Goal: Transaction & Acquisition: Download file/media

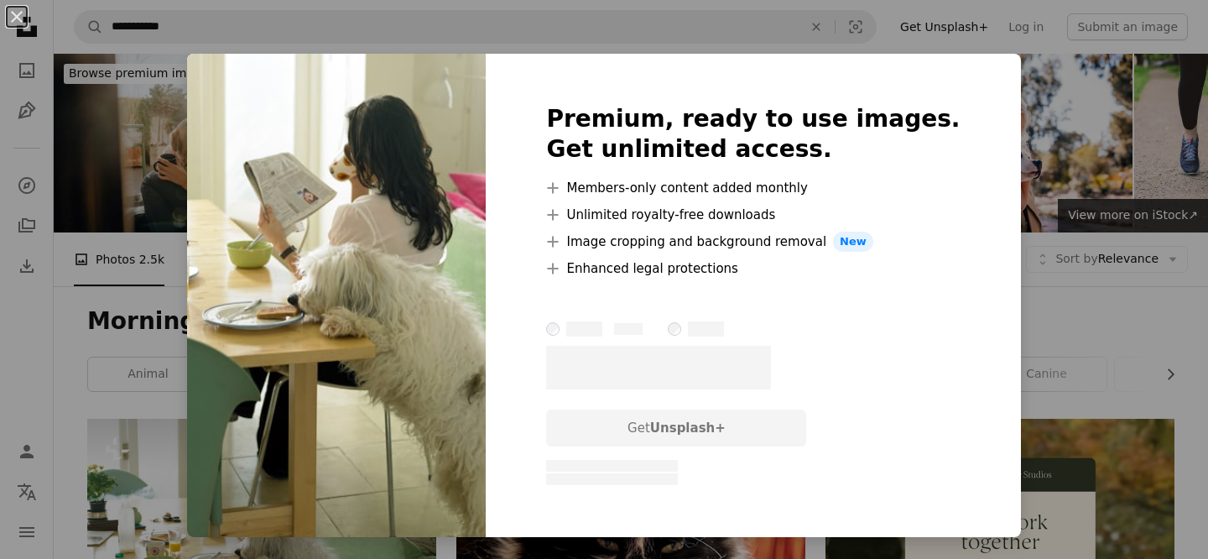
scroll to position [294, 0]
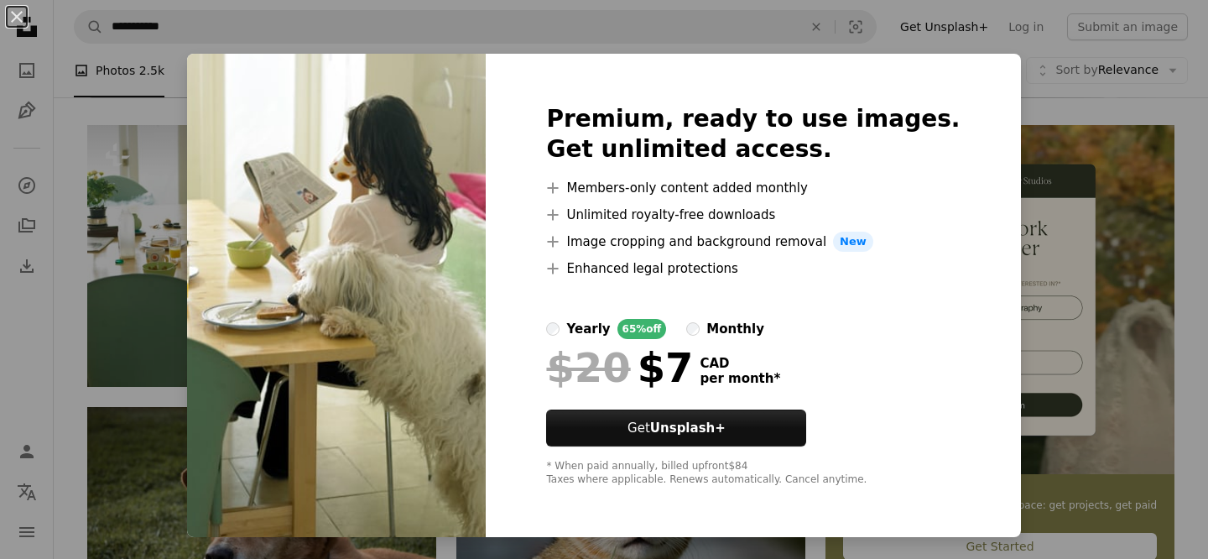
click at [997, 129] on div "An X shape Premium, ready to use images. Get unlimited access. A plus sign Memb…" at bounding box center [604, 279] width 1208 height 559
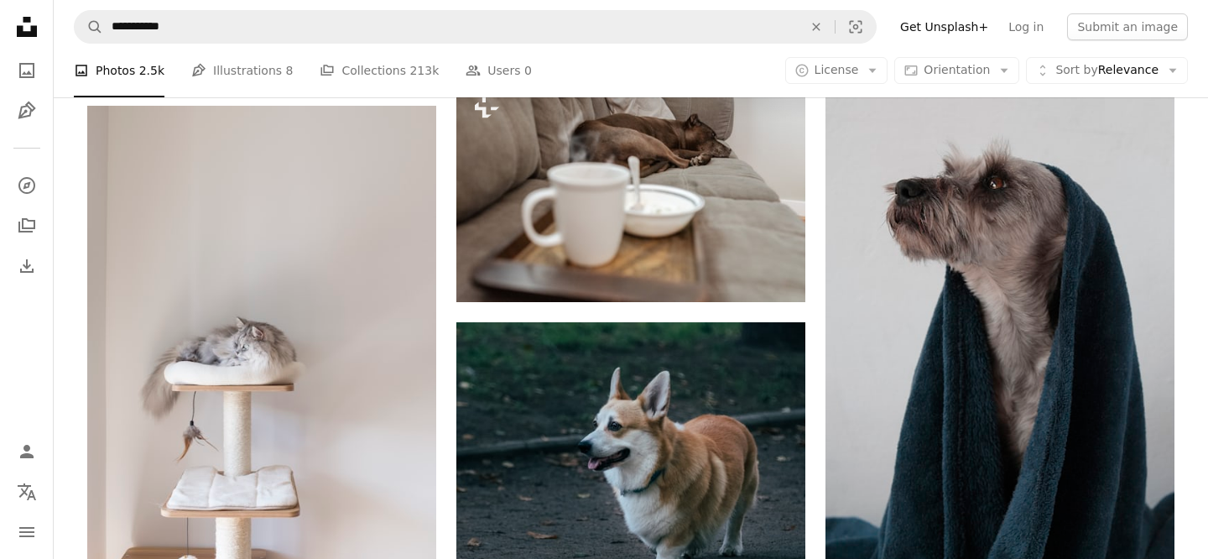
scroll to position [821, 0]
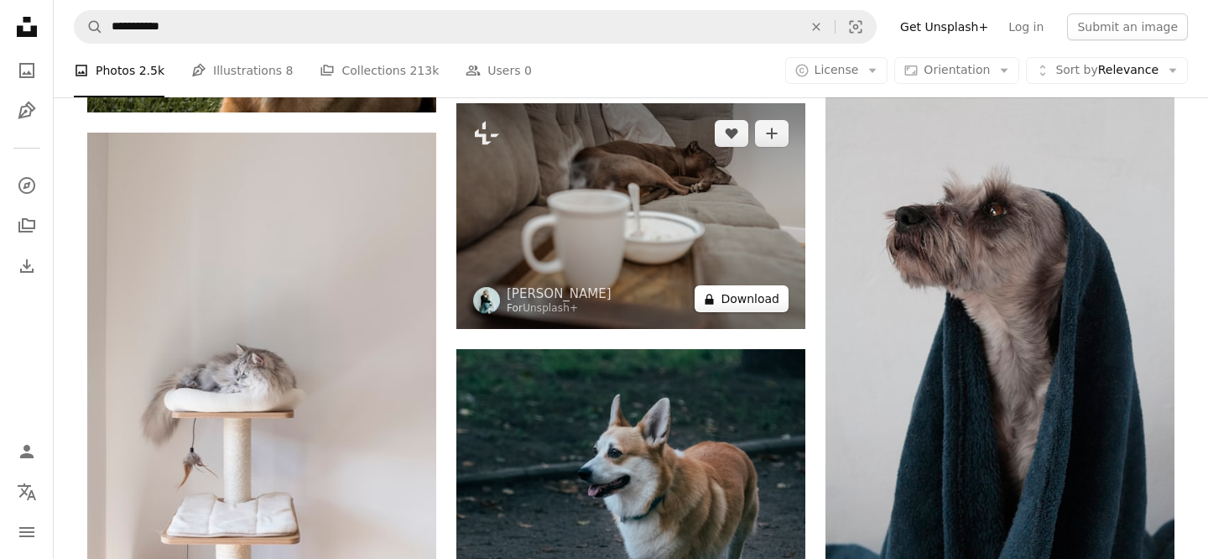
click at [739, 299] on button "A lock Download" at bounding box center [742, 298] width 94 height 27
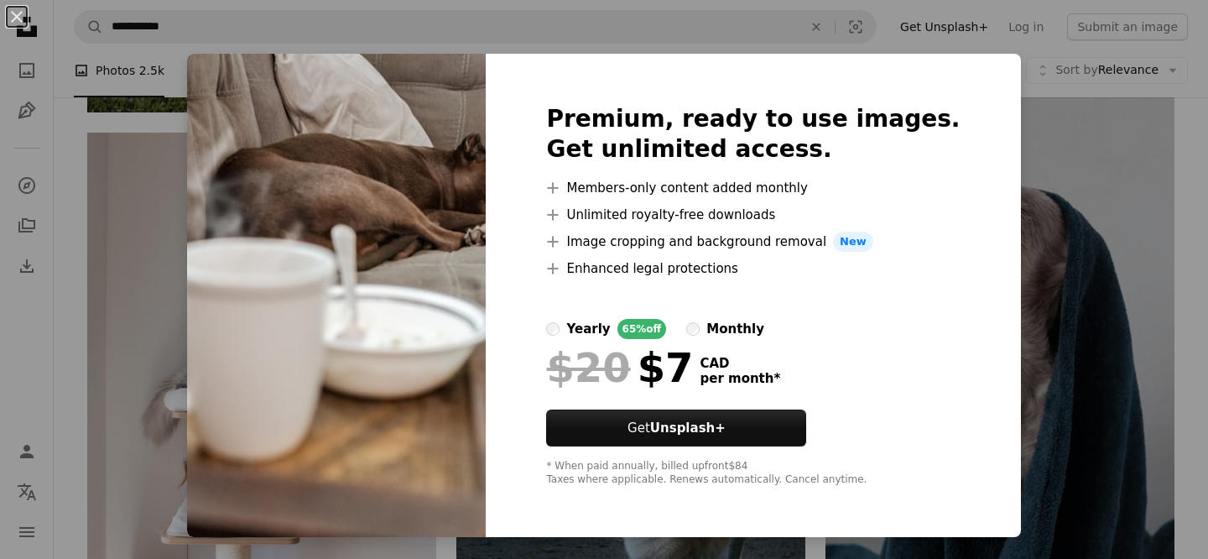
click at [1001, 149] on div "An X shape Premium, ready to use images. Get unlimited access. A plus sign Memb…" at bounding box center [604, 279] width 1208 height 559
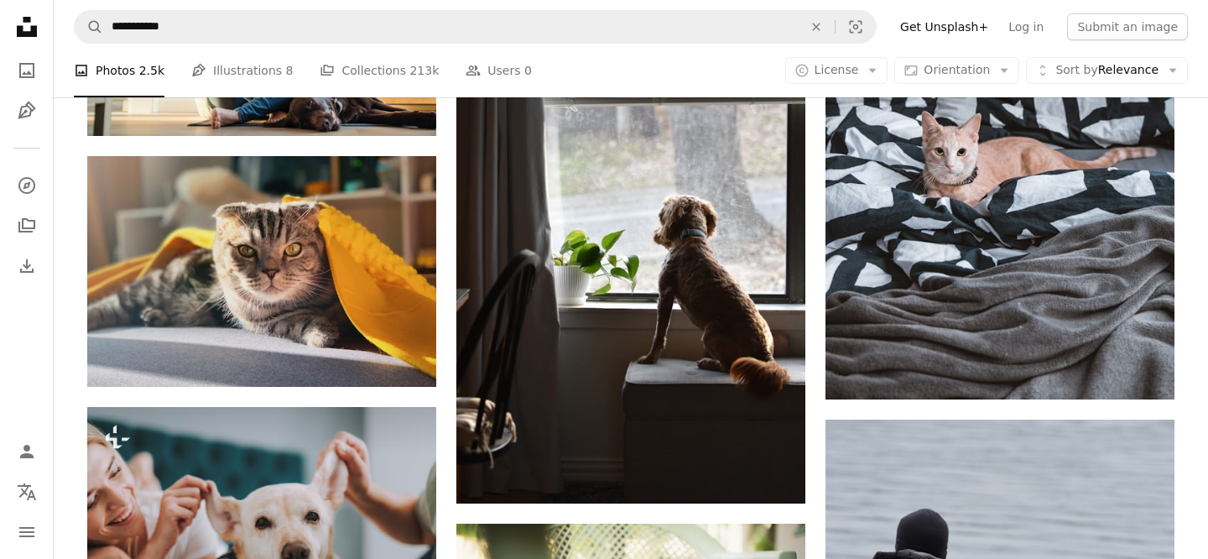
scroll to position [1562, 0]
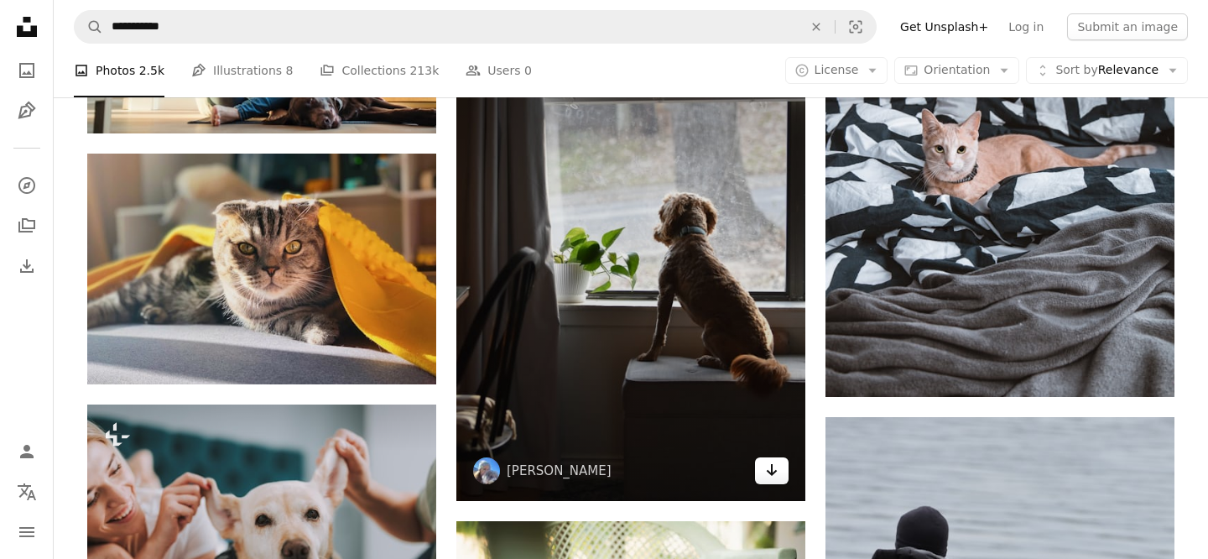
click at [770, 475] on icon "Download" at bounding box center [772, 470] width 11 height 12
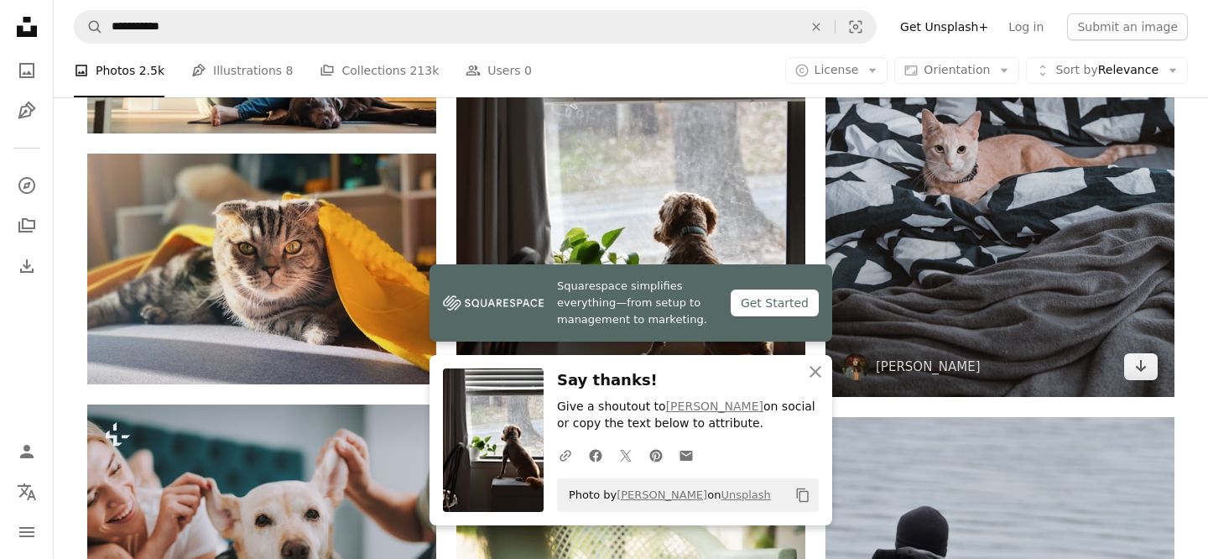
click at [901, 394] on img at bounding box center [1000, 135] width 349 height 524
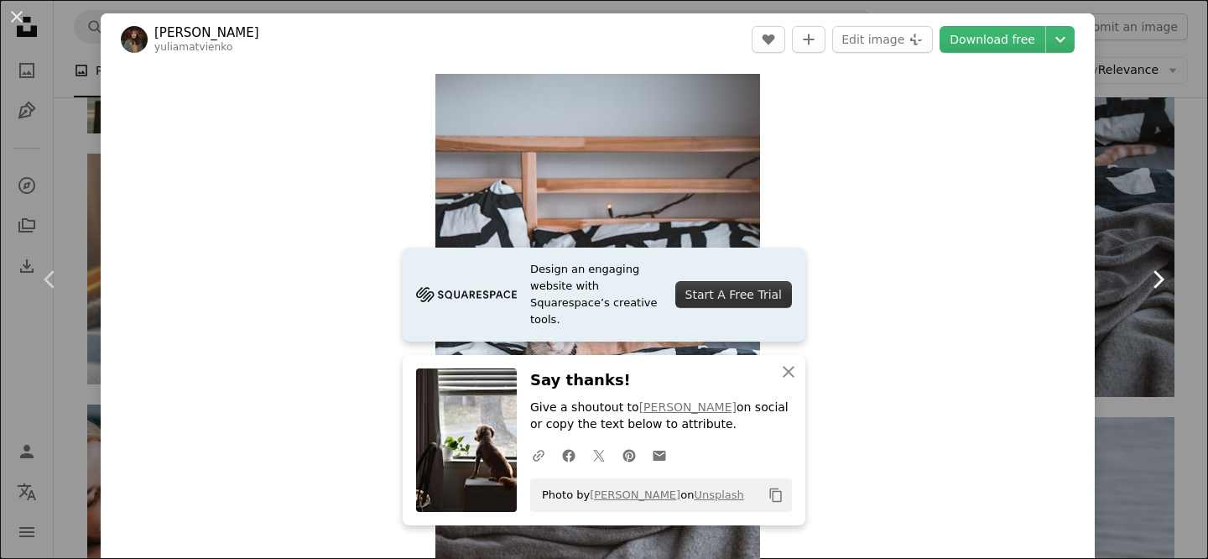
click at [1143, 257] on link "Chevron right" at bounding box center [1158, 279] width 101 height 161
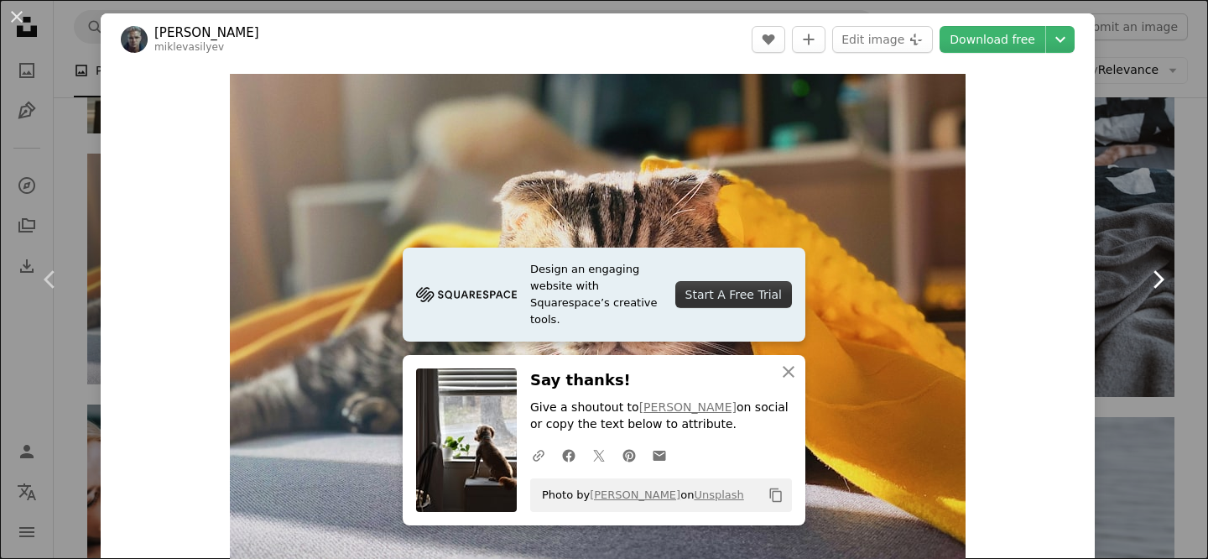
click at [1140, 263] on link "Chevron right" at bounding box center [1158, 279] width 101 height 161
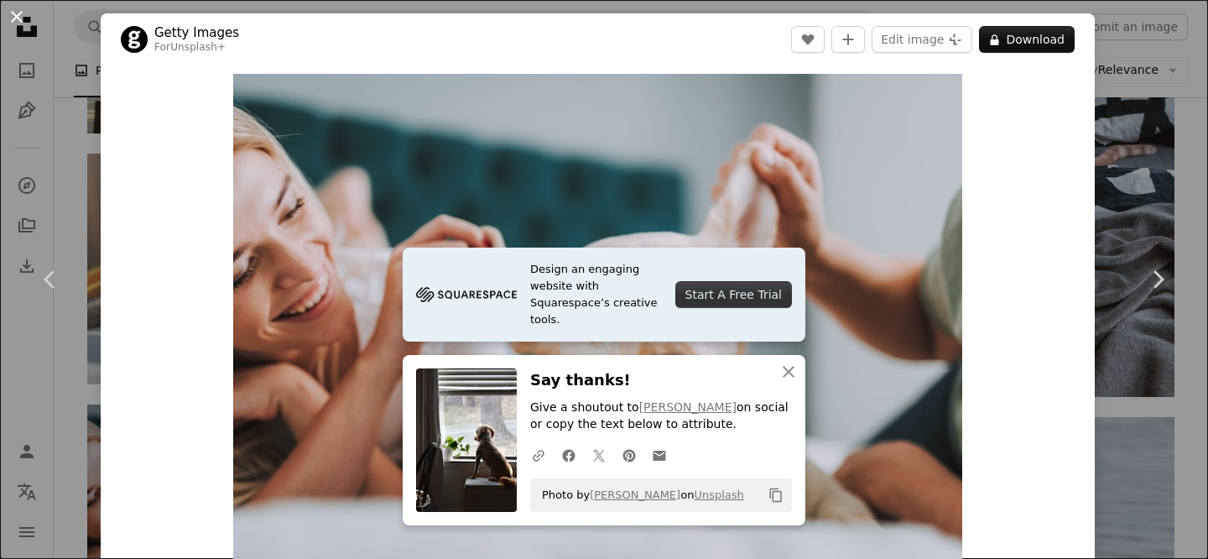
click at [19, 23] on button "An X shape" at bounding box center [17, 17] width 20 height 20
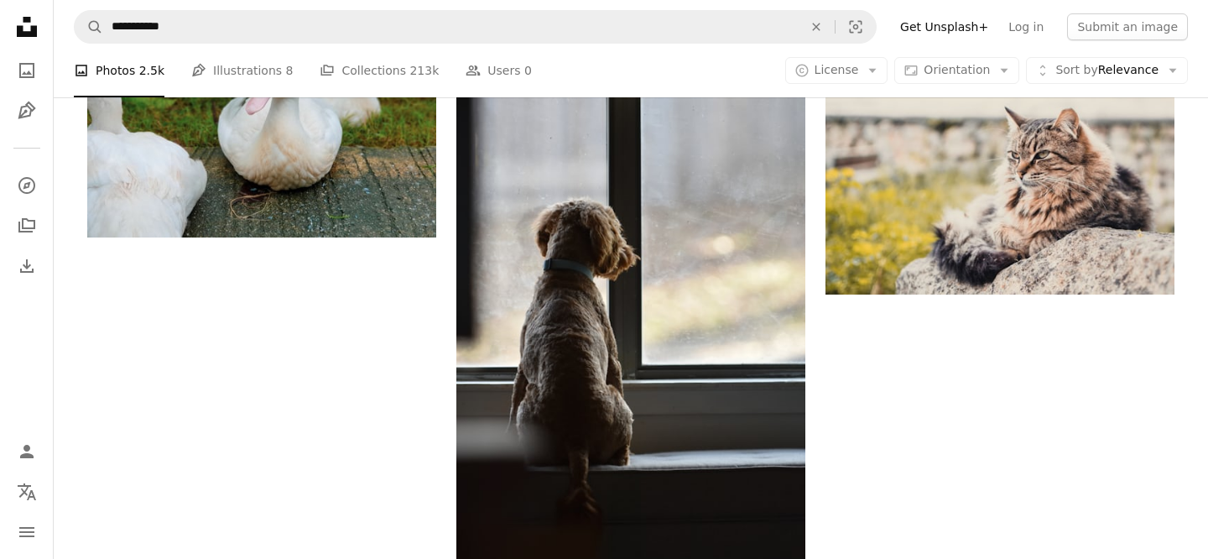
scroll to position [2413, 0]
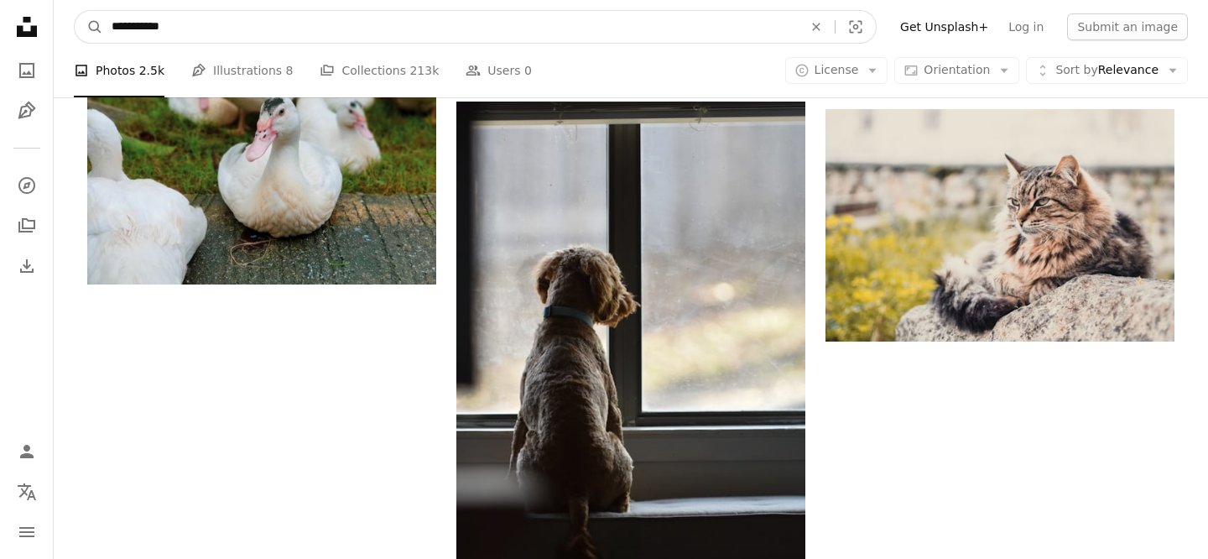
click at [189, 27] on input "**********" at bounding box center [450, 27] width 695 height 32
type input "**********"
click button "A magnifying glass" at bounding box center [89, 27] width 29 height 32
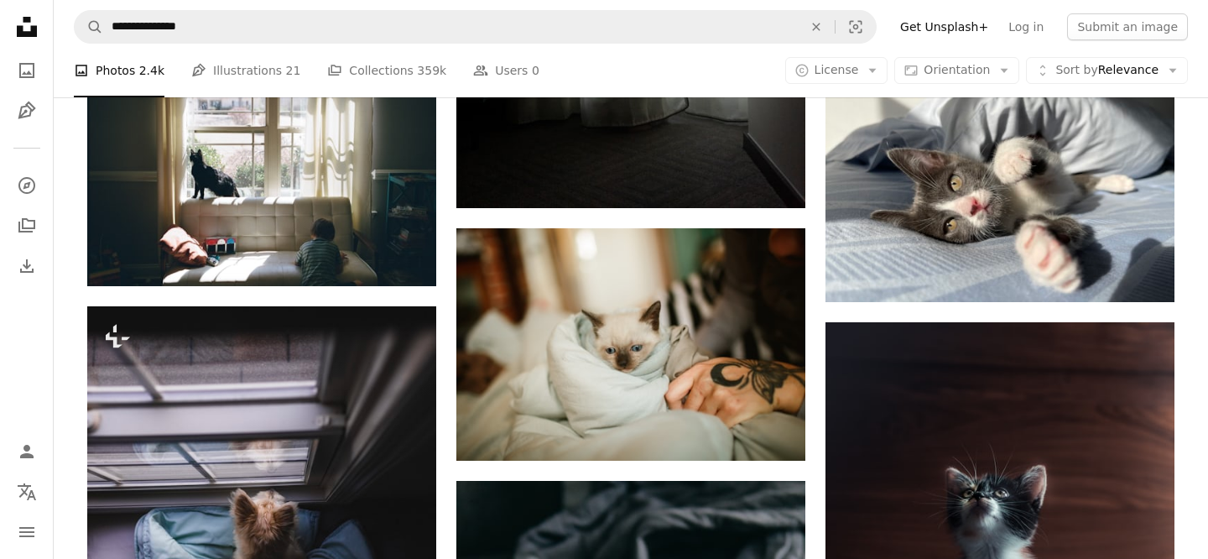
scroll to position [1101, 0]
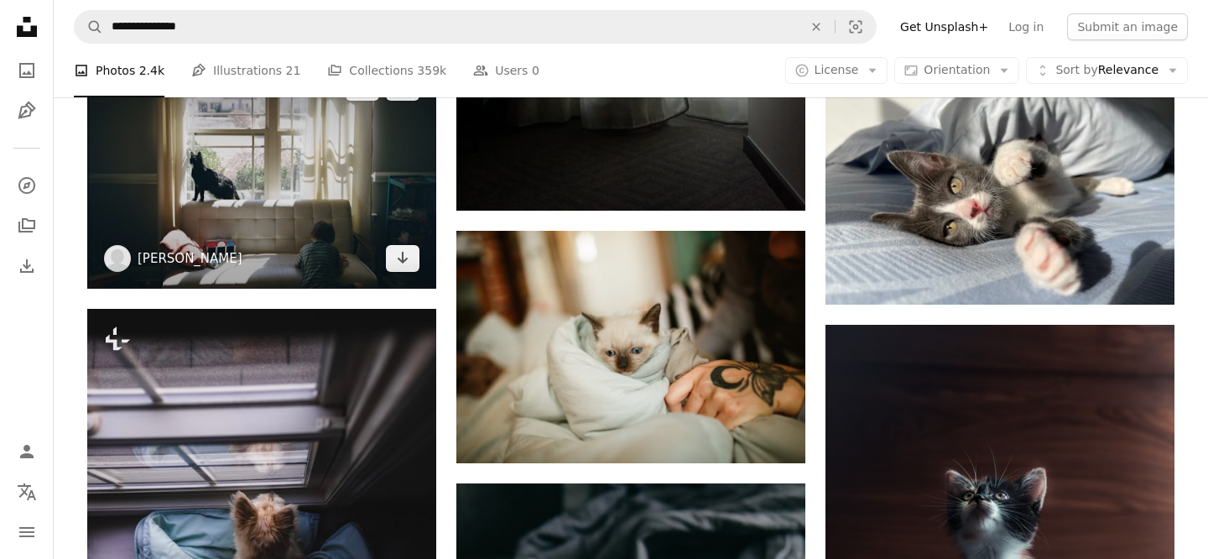
click at [232, 254] on link "[PERSON_NAME]" at bounding box center [190, 258] width 105 height 17
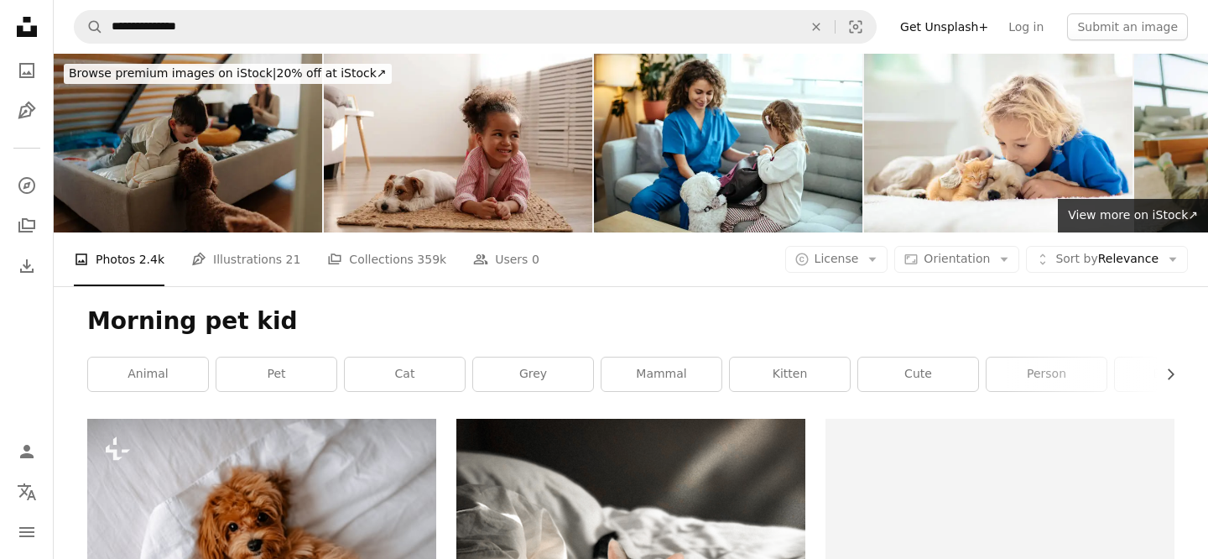
scroll to position [1101, 0]
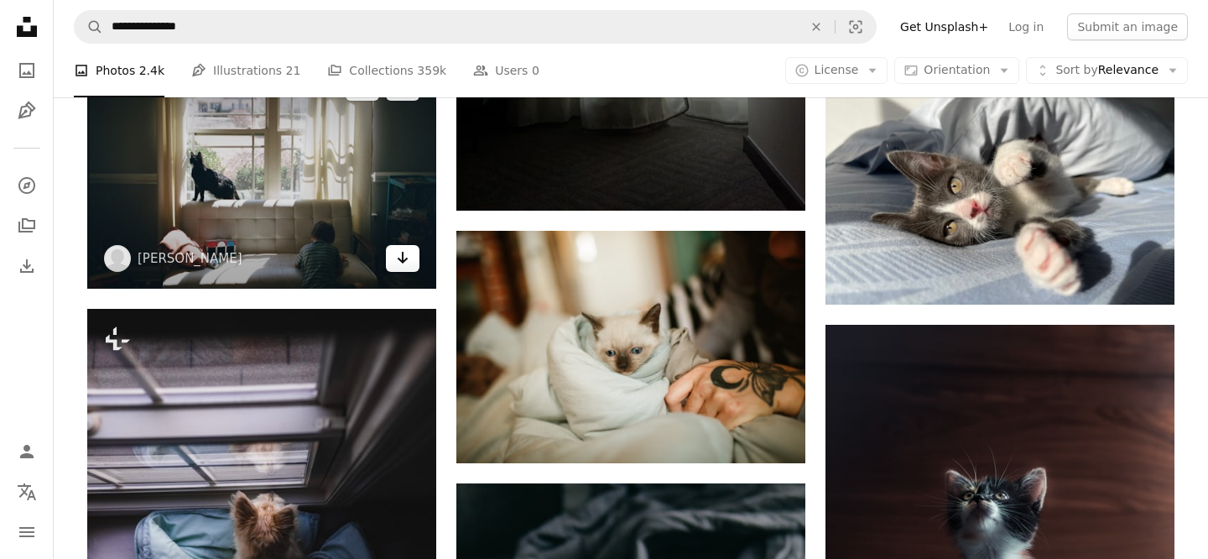
click at [392, 270] on link "Arrow pointing down" at bounding box center [403, 258] width 34 height 27
